Goal: Task Accomplishment & Management: Complete application form

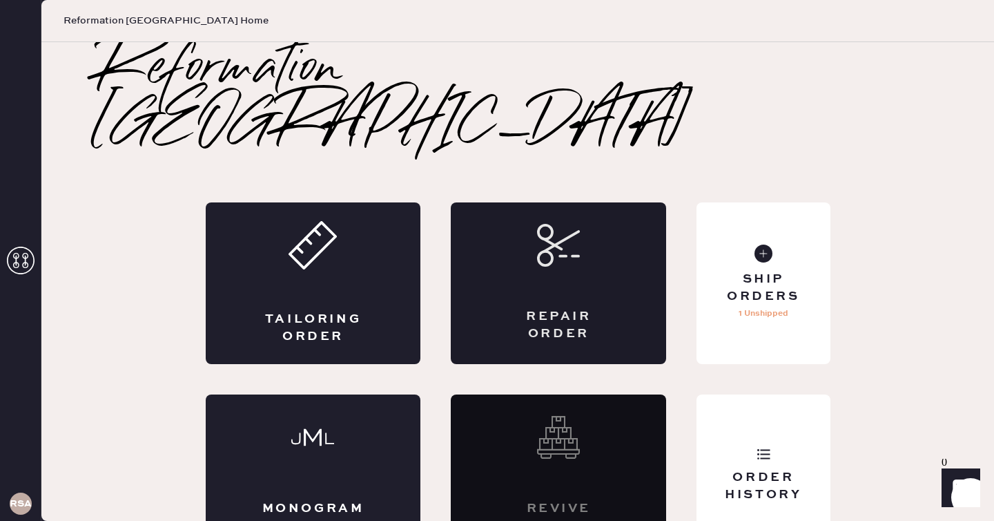
click at [541, 233] on div "Repair Order" at bounding box center [558, 283] width 215 height 162
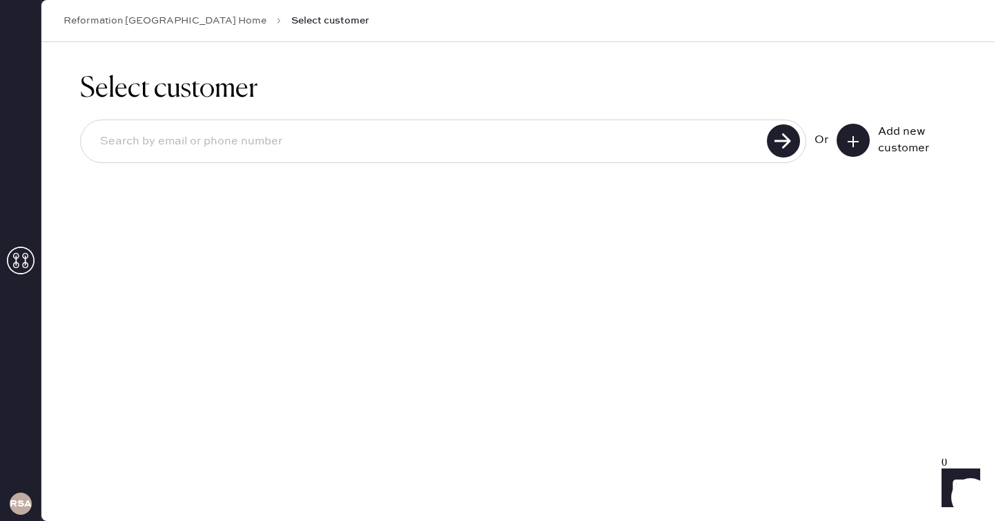
click at [860, 149] on button at bounding box center [853, 140] width 33 height 33
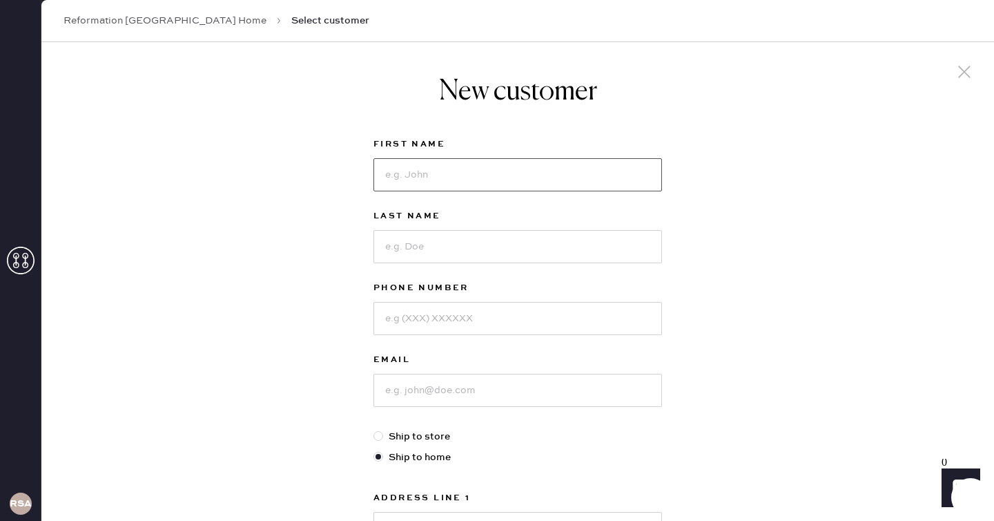
click at [584, 175] on input at bounding box center [518, 174] width 289 height 33
type input "J"
type input "Genna"
click at [562, 246] on input at bounding box center [518, 246] width 289 height 33
type input "[PERSON_NAME]"
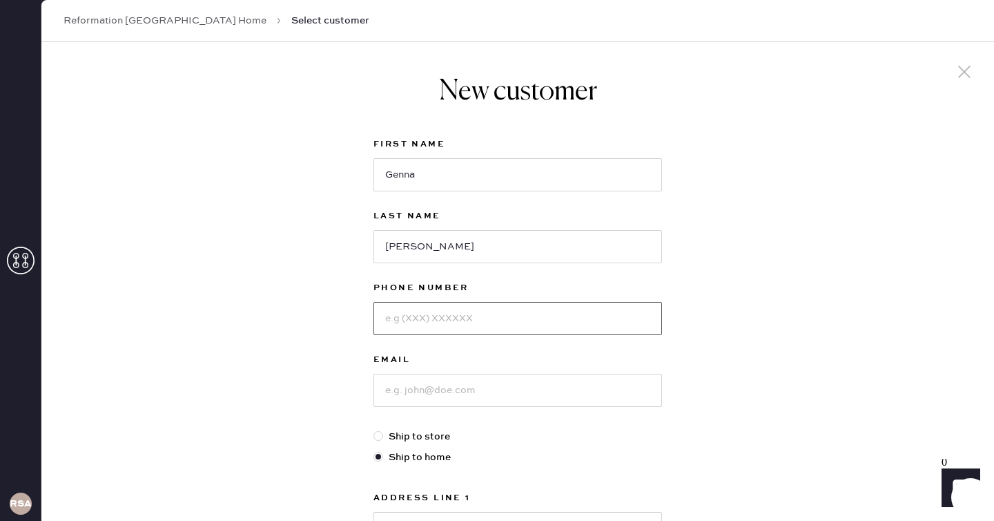
click at [532, 320] on input at bounding box center [518, 318] width 289 height 33
type input "8184975651"
click at [518, 390] on input at bounding box center [518, 390] width 289 height 33
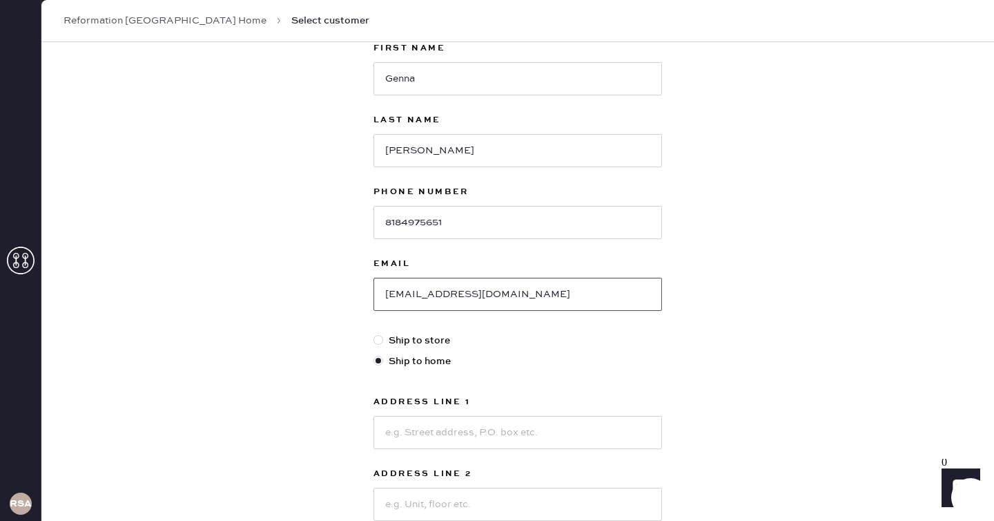
scroll to position [101, 0]
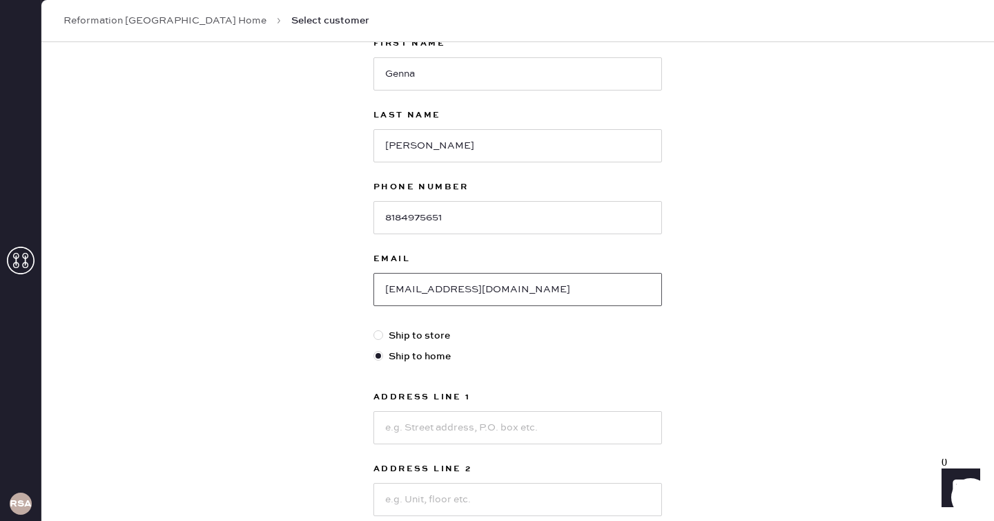
type input "[EMAIL_ADDRESS][DOMAIN_NAME]"
click at [543, 428] on input at bounding box center [518, 427] width 289 height 33
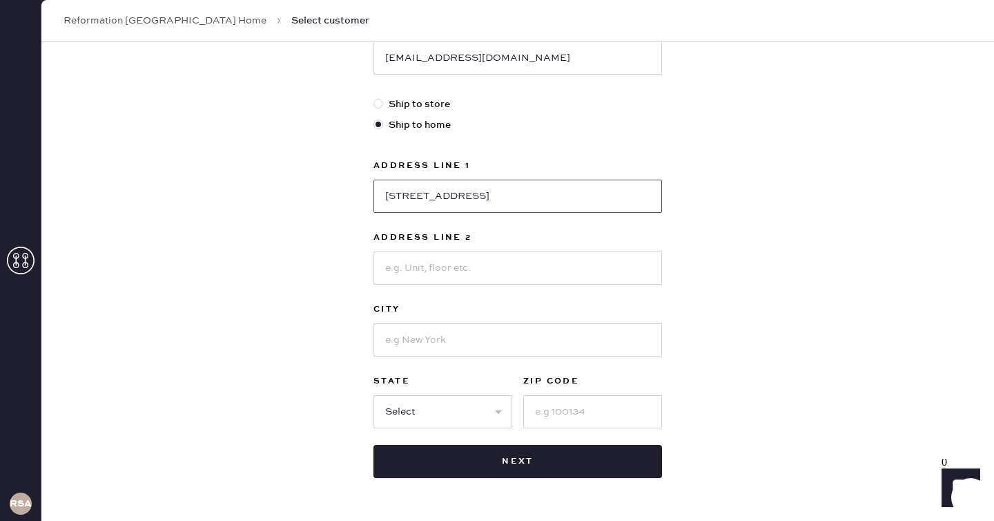
scroll to position [376, 0]
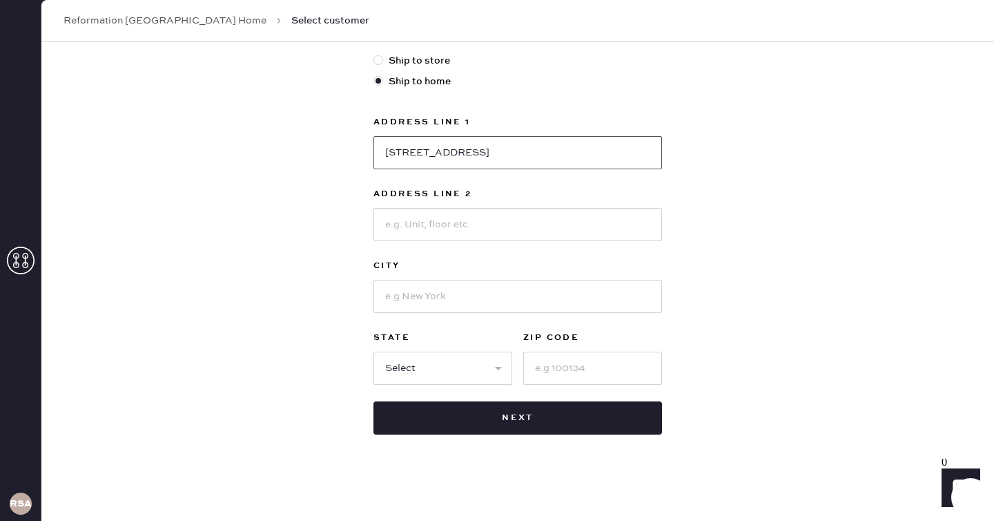
type input "[STREET_ADDRESS]"
click at [544, 280] on input at bounding box center [518, 296] width 289 height 33
type input "[GEOGRAPHIC_DATA]"
click at [591, 370] on input at bounding box center [592, 367] width 139 height 33
type input "98119"
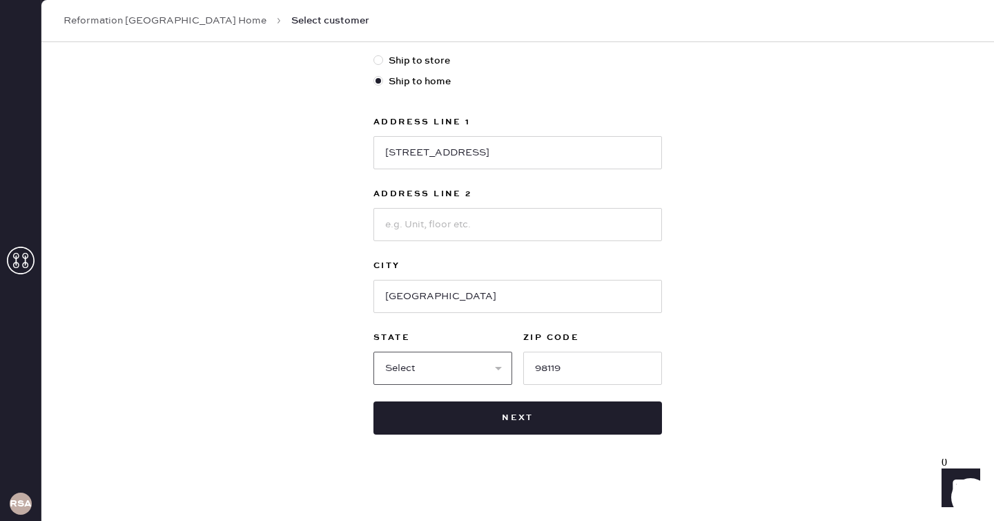
click at [480, 366] on select "Select AK AL AR AZ CA CO CT [GEOGRAPHIC_DATA] DE FL [GEOGRAPHIC_DATA] HI [GEOGR…" at bounding box center [443, 367] width 139 height 33
select select "WA"
click at [374, 351] on select "Select AK AL AR AZ CA CO CT [GEOGRAPHIC_DATA] DE FL [GEOGRAPHIC_DATA] HI [GEOGR…" at bounding box center [443, 367] width 139 height 33
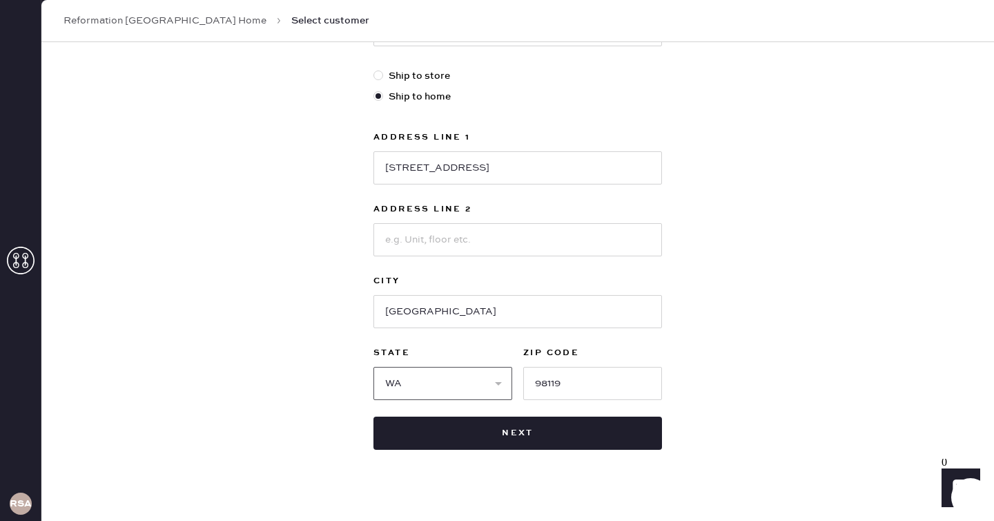
scroll to position [362, 0]
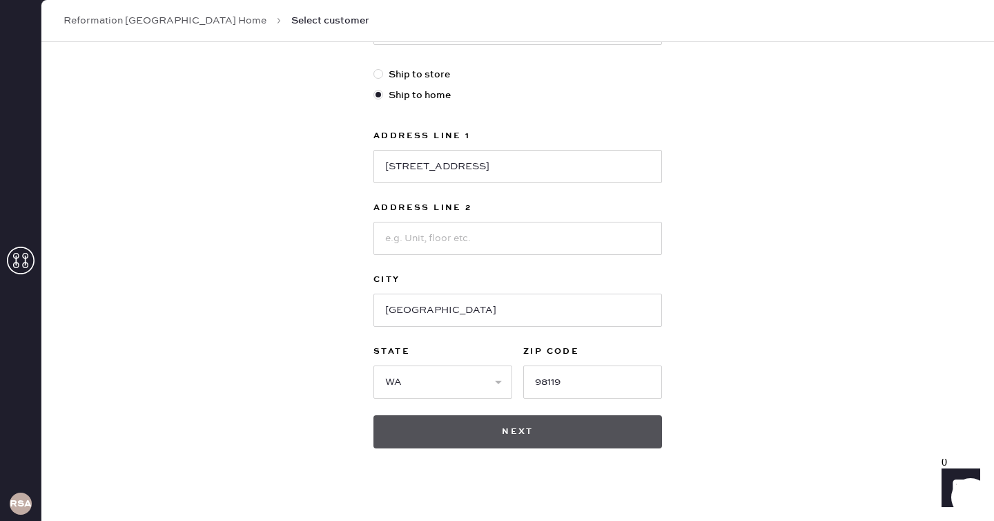
click at [531, 426] on button "Next" at bounding box center [518, 431] width 289 height 33
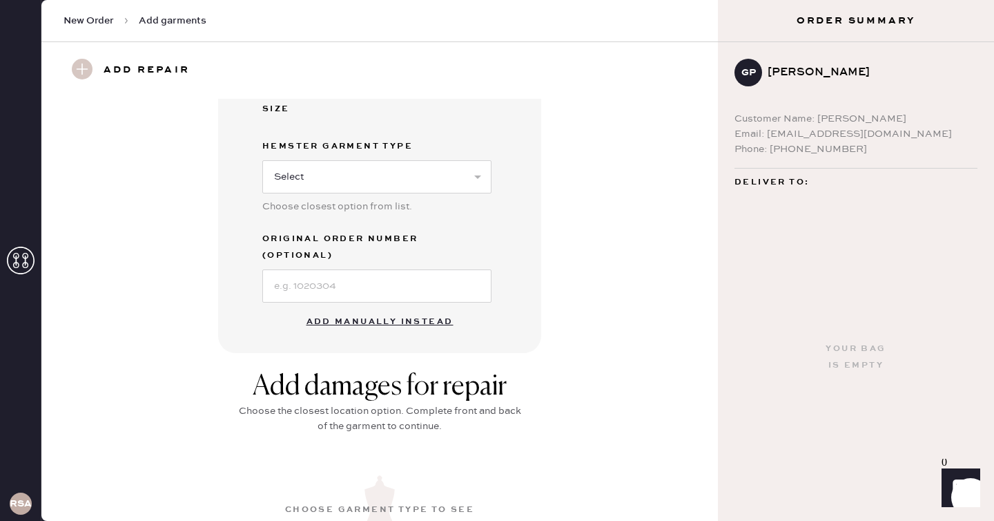
click at [401, 309] on button "Add manually instead" at bounding box center [380, 322] width 164 height 28
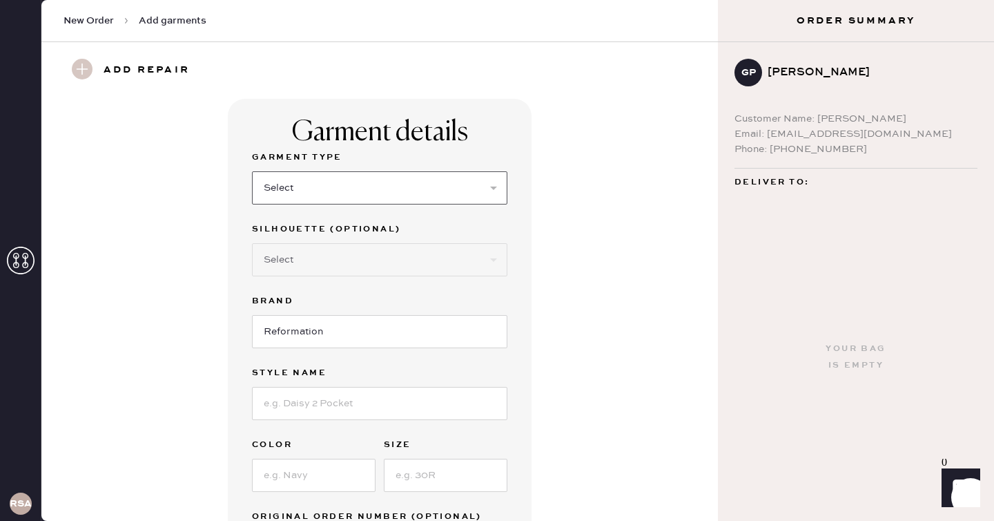
click at [382, 187] on select "Select Basic Skirt Jeans Leggings Pants Shorts Basic Sleeved Dress Basic Sleeve…" at bounding box center [379, 187] width 255 height 33
select select "8"
click at [252, 171] on select "Select Basic Skirt Jeans Leggings Pants Shorts Basic Sleeved Dress Basic Sleeve…" at bounding box center [379, 187] width 255 height 33
click at [324, 407] on input at bounding box center [379, 403] width 255 height 33
type input "Maven Dress"
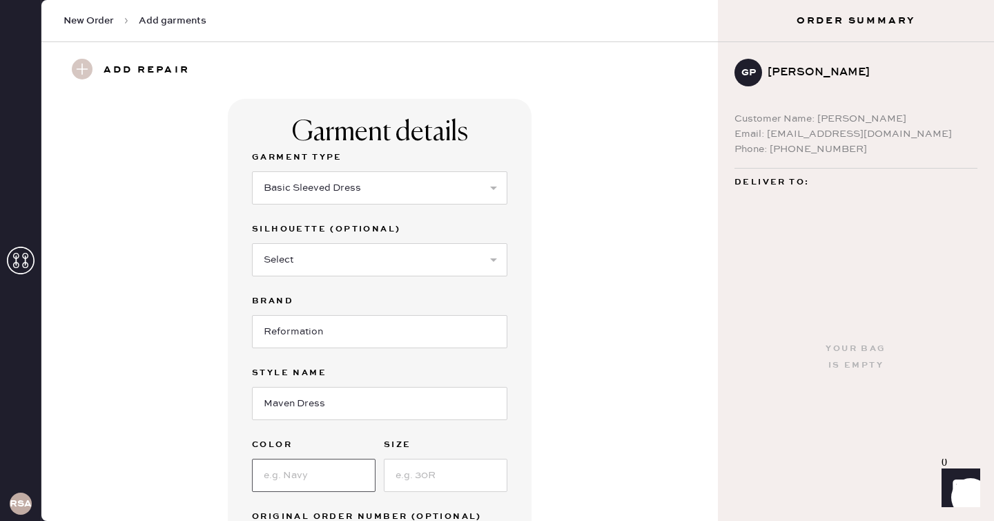
click at [313, 474] on input at bounding box center [314, 474] width 124 height 33
type input "Mole"
click at [421, 471] on input at bounding box center [446, 474] width 124 height 33
type input "2"
click at [623, 434] on div "Garment details Garment Type Select Basic Skirt Jeans Leggings Pants Shorts Bas…" at bounding box center [379, 354] width 627 height 510
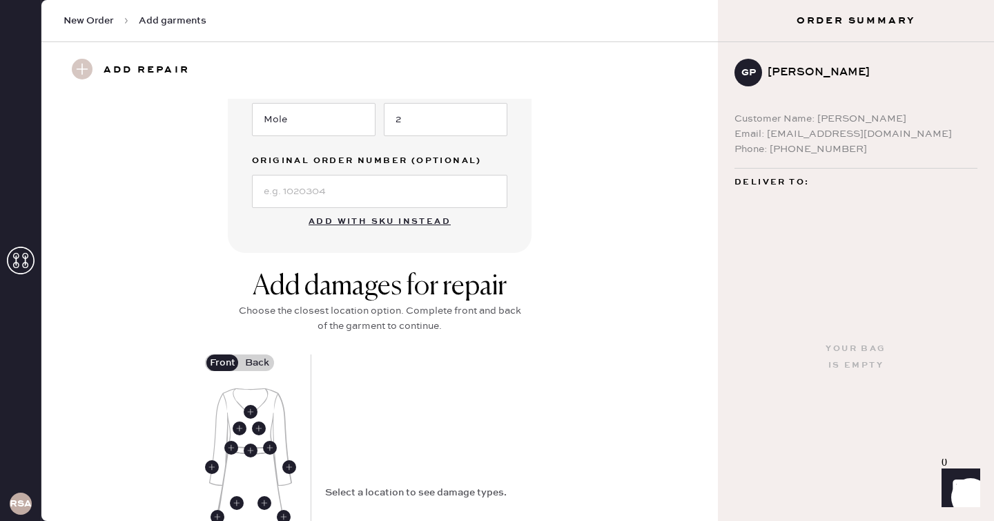
scroll to position [382, 0]
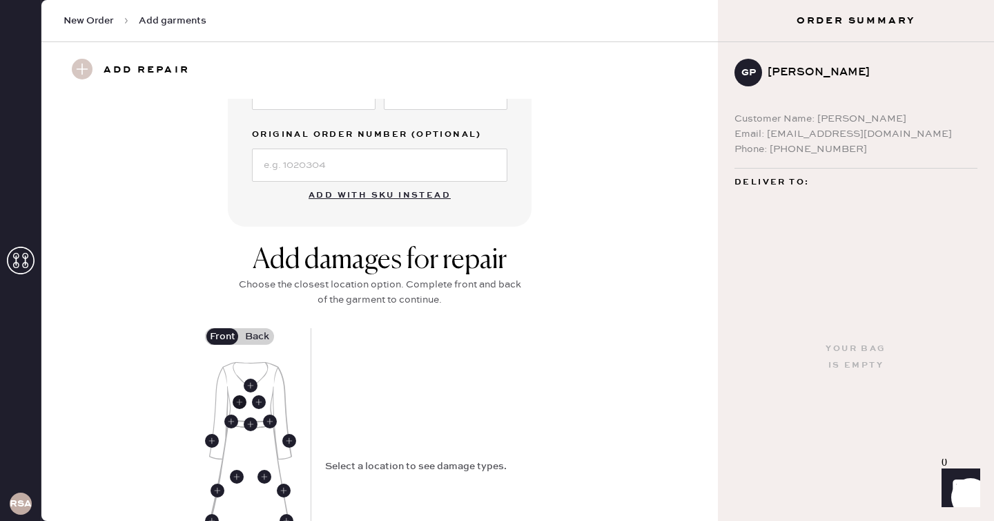
click at [239, 401] on use at bounding box center [240, 402] width 14 height 14
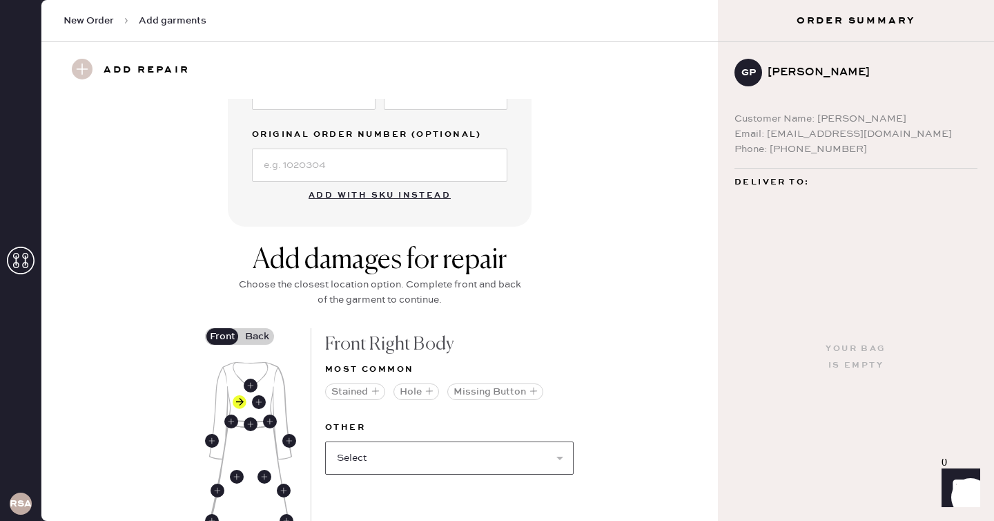
click at [465, 456] on select "Select Broken / Ripped Hem Broken Beads Broken Belt Loop Broken Button Broken C…" at bounding box center [449, 457] width 249 height 33
select select "1644"
click at [325, 441] on select "Select Broken / Ripped Hem Broken Beads Broken Belt Loop Broken Button Broken C…" at bounding box center [449, 457] width 249 height 33
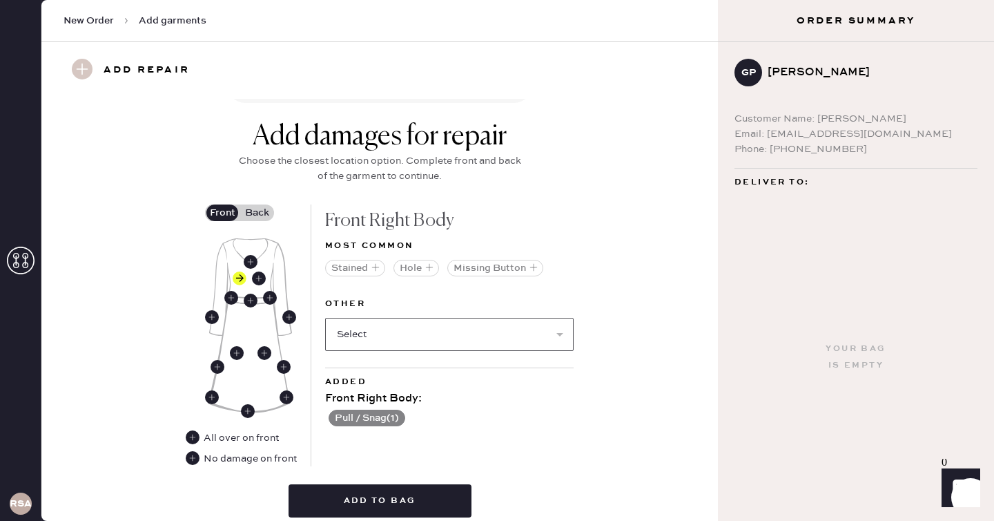
scroll to position [510, 0]
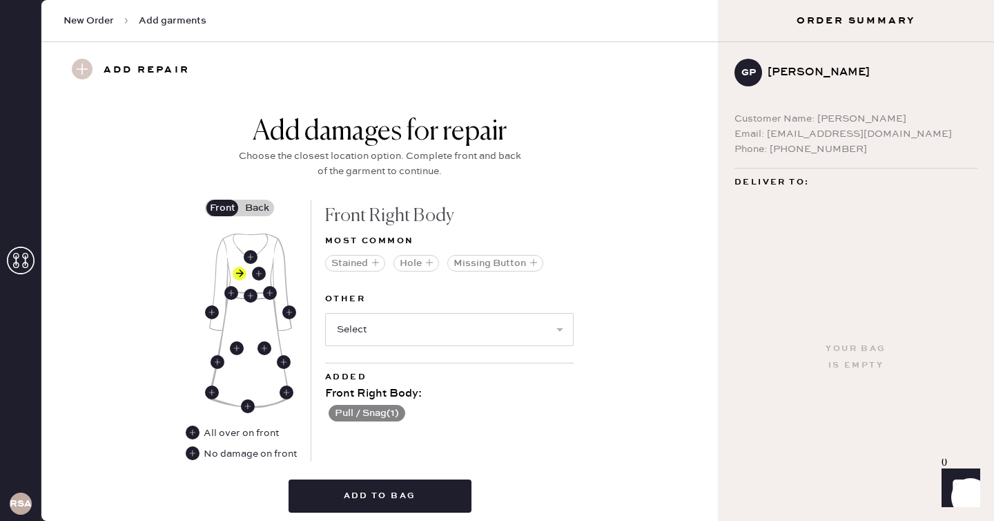
click at [397, 409] on button "Pull / Snag ( 1 )" at bounding box center [367, 413] width 77 height 17
click at [333, 411] on use at bounding box center [334, 414] width 14 height 14
click at [423, 320] on select "Select Broken / Ripped Hem Broken Beads Broken Belt Loop Broken Button Broken C…" at bounding box center [449, 329] width 249 height 33
select select "2001"
click at [325, 313] on select "Select Broken / Ripped Hem Broken Beads Broken Belt Loop Broken Button Broken C…" at bounding box center [449, 329] width 249 height 33
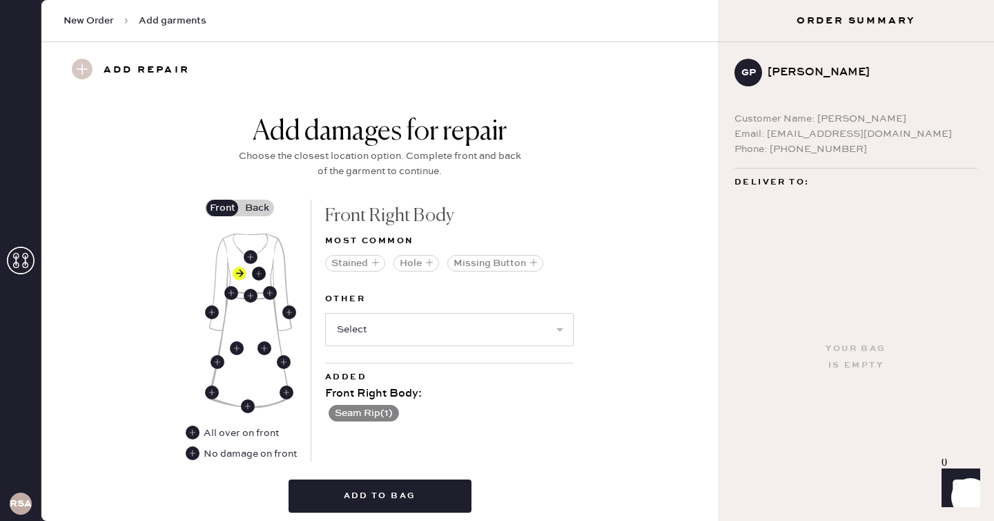
click at [256, 272] on use at bounding box center [259, 273] width 14 height 14
click at [429, 337] on select "Select Broken / Ripped Hem Broken Beads Broken Belt Loop Broken Button Broken C…" at bounding box center [449, 329] width 249 height 33
select select "2001"
click at [325, 313] on select "Select Broken / Ripped Hem Broken Beads Broken Belt Loop Broken Button Broken C…" at bounding box center [449, 329] width 249 height 33
select select
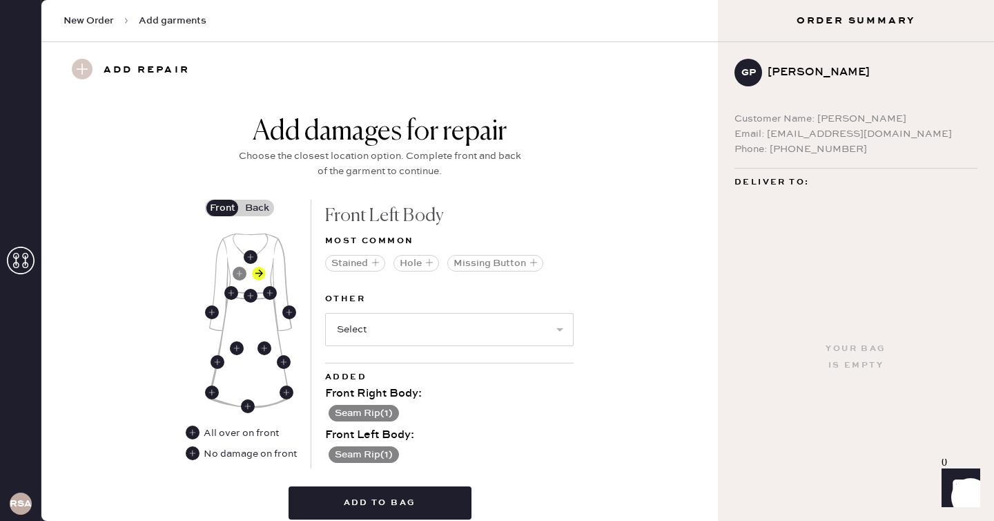
click at [260, 198] on div "Add damages for repair Choose the closest location option. Complete front and b…" at bounding box center [380, 157] width 290 height 84
click at [259, 215] on label "Back" at bounding box center [257, 208] width 35 height 17
click at [257, 208] on input "Back" at bounding box center [257, 208] width 0 height 0
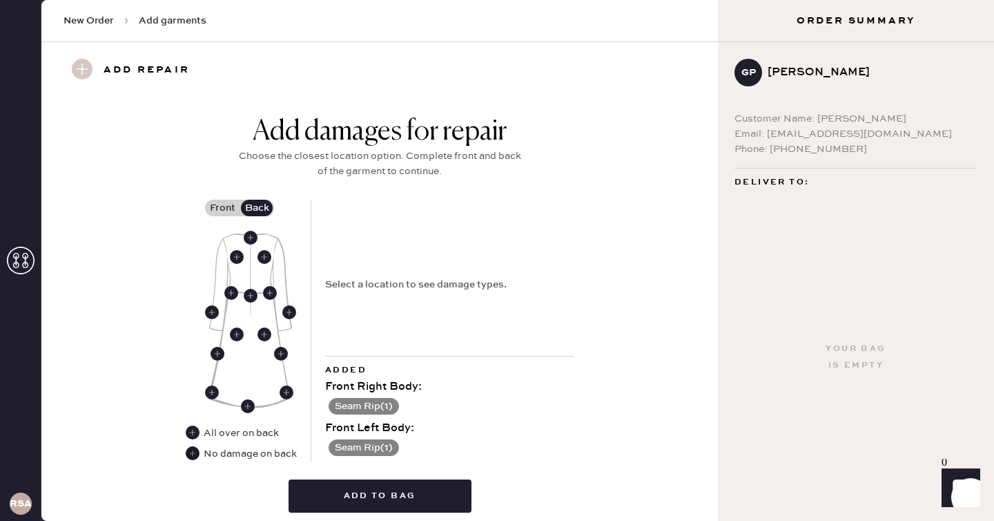
click at [197, 453] on use at bounding box center [193, 453] width 14 height 14
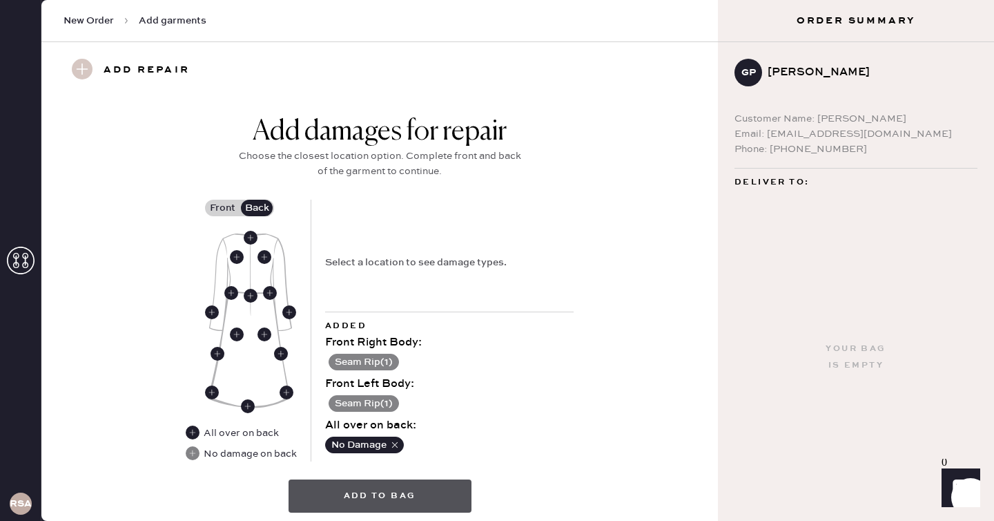
click at [379, 500] on button "Add to bag" at bounding box center [380, 495] width 183 height 33
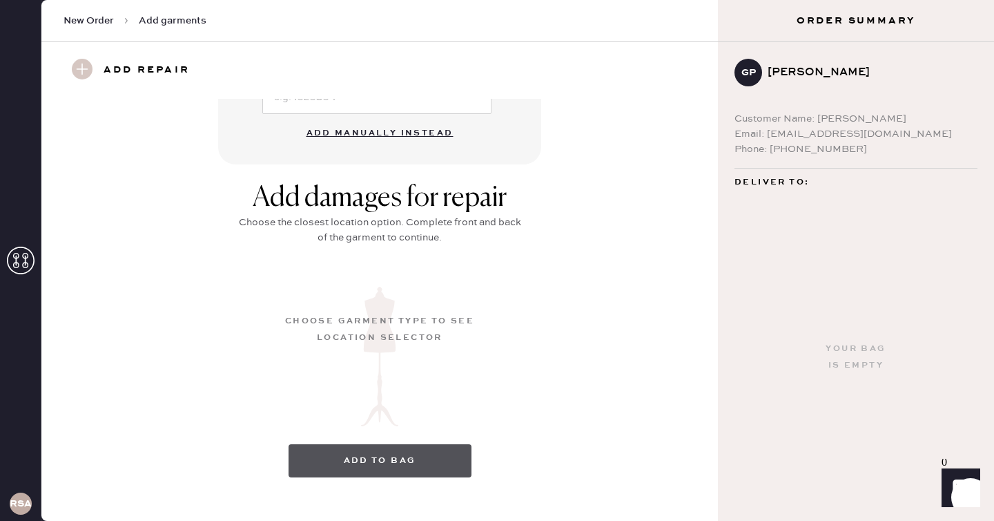
scroll to position [159, 0]
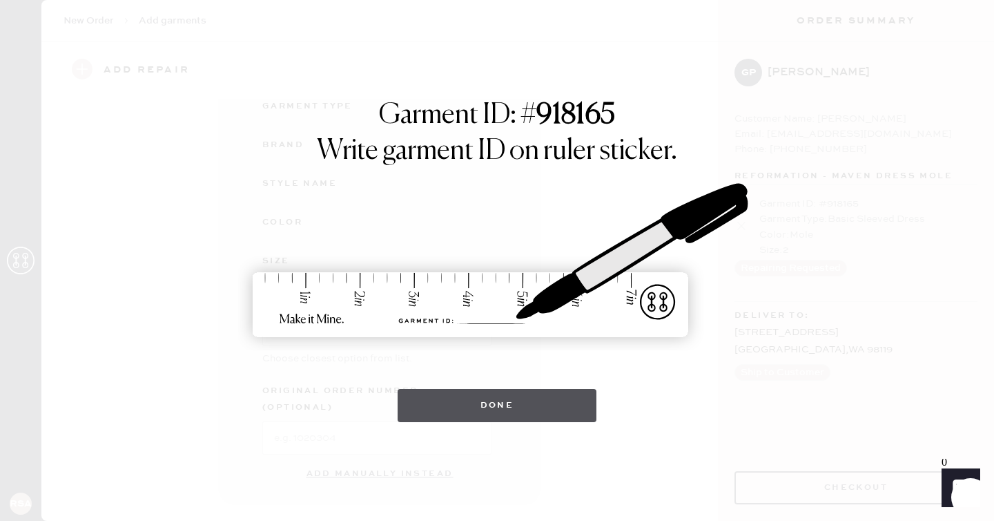
click at [533, 396] on button "Done" at bounding box center [498, 405] width 200 height 33
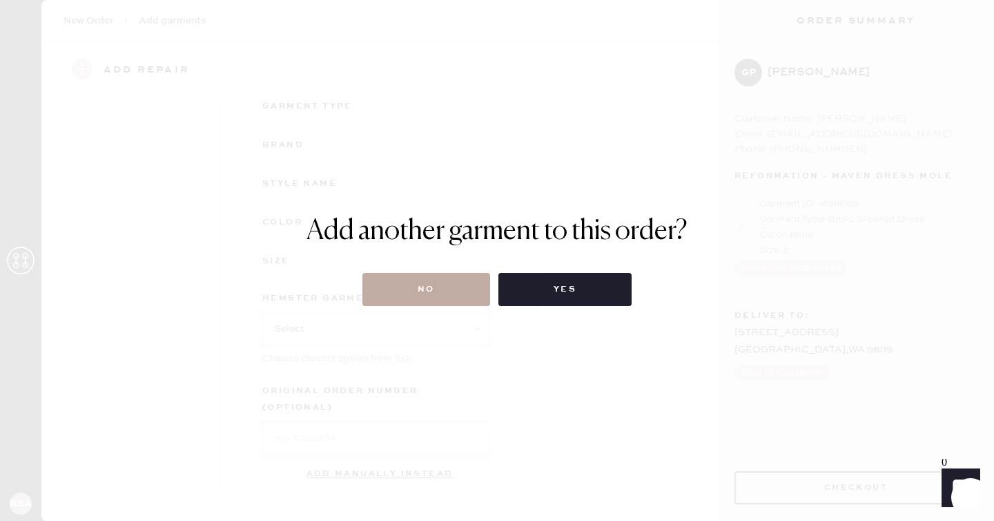
click at [474, 295] on button "No" at bounding box center [426, 289] width 128 height 33
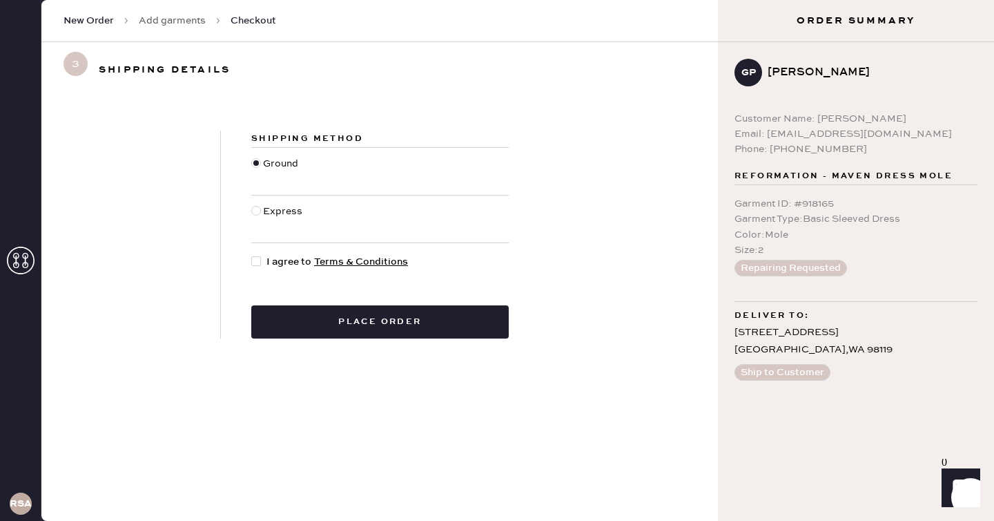
click at [287, 264] on span "I agree to Terms & Conditions" at bounding box center [337, 261] width 142 height 15
click at [252, 255] on input "I agree to Terms & Conditions" at bounding box center [251, 254] width 1 height 1
checkbox input "true"
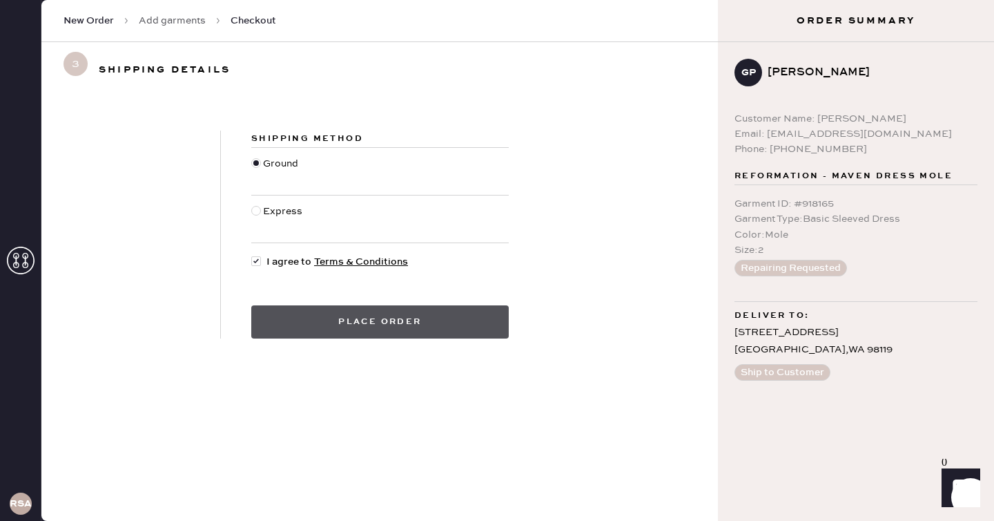
click at [345, 325] on button "Place order" at bounding box center [380, 321] width 258 height 33
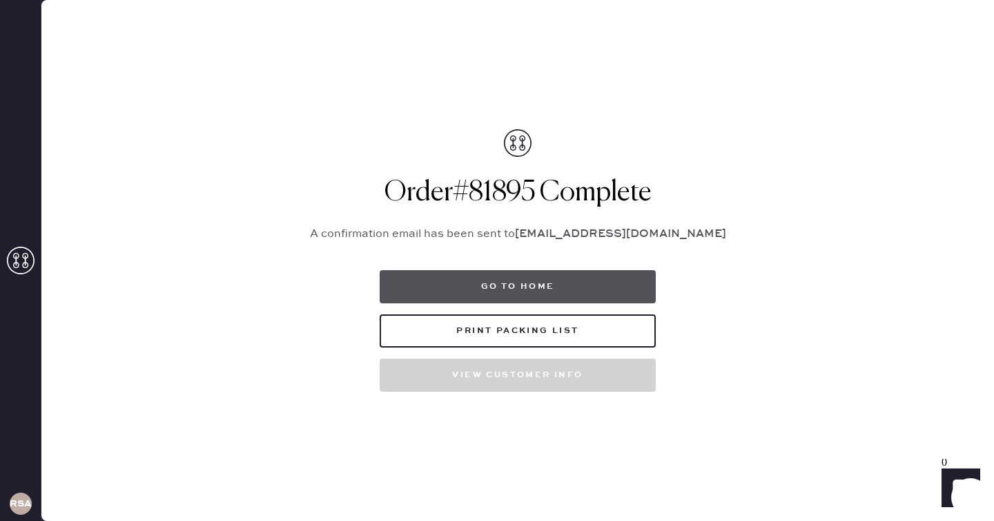
click at [460, 290] on button "Go to home" at bounding box center [518, 286] width 276 height 33
